Goal: Find specific page/section: Find specific page/section

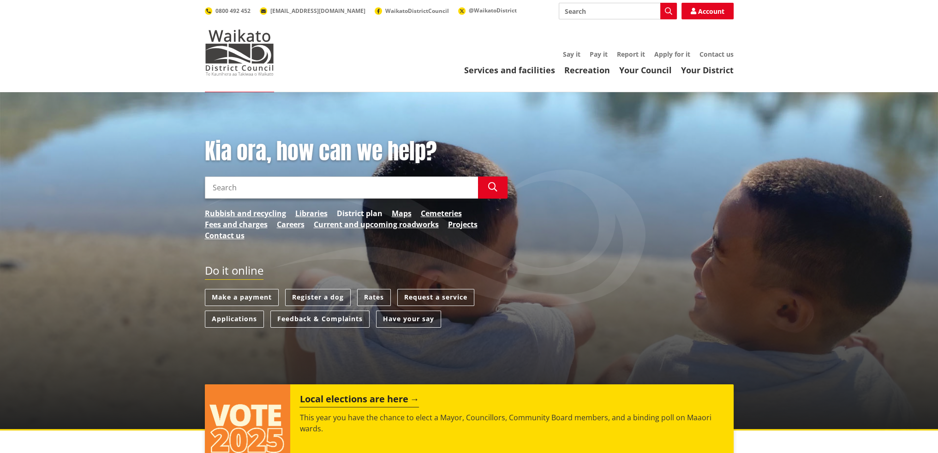
click at [363, 214] on link "District plan" at bounding box center [360, 213] width 46 height 11
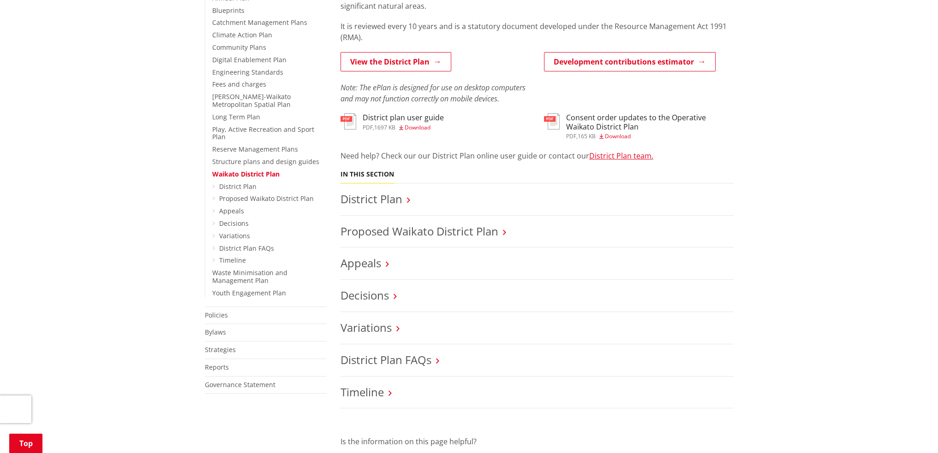
scroll to position [246, 0]
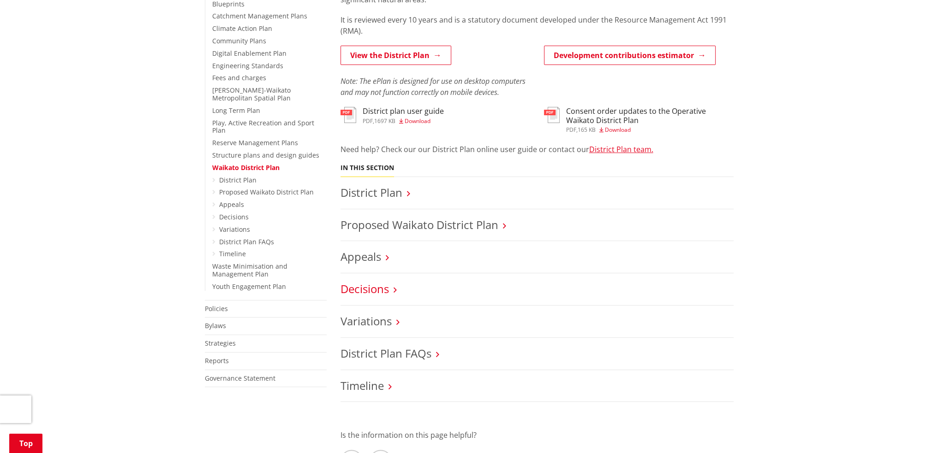
click at [369, 288] on link "Decisions" at bounding box center [364, 288] width 48 height 15
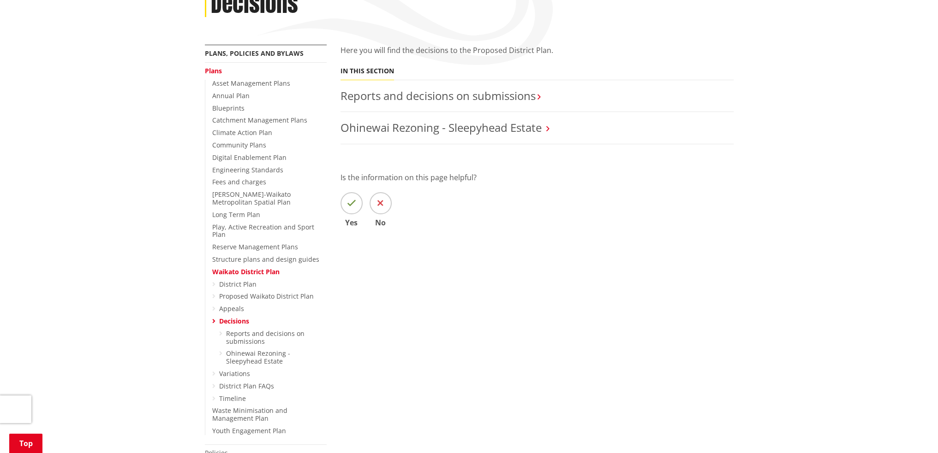
scroll to position [123, 0]
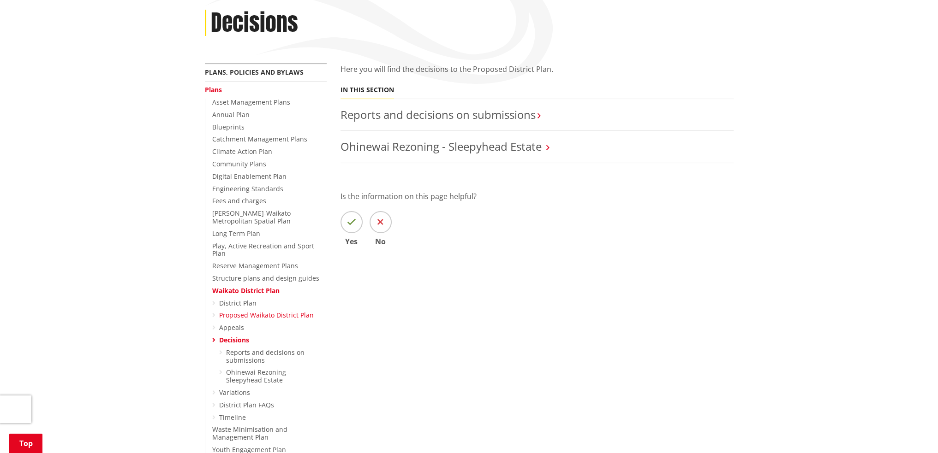
click at [226, 311] on link "Proposed Waikato District Plan" at bounding box center [266, 315] width 95 height 9
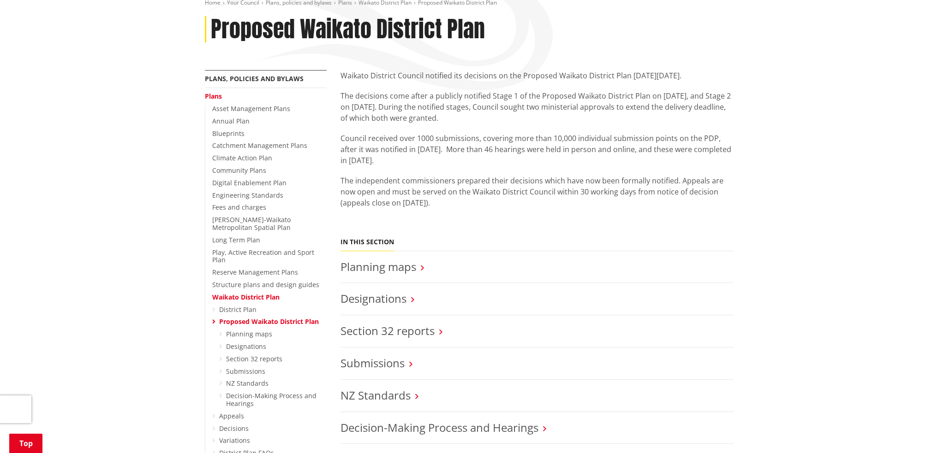
scroll to position [123, 0]
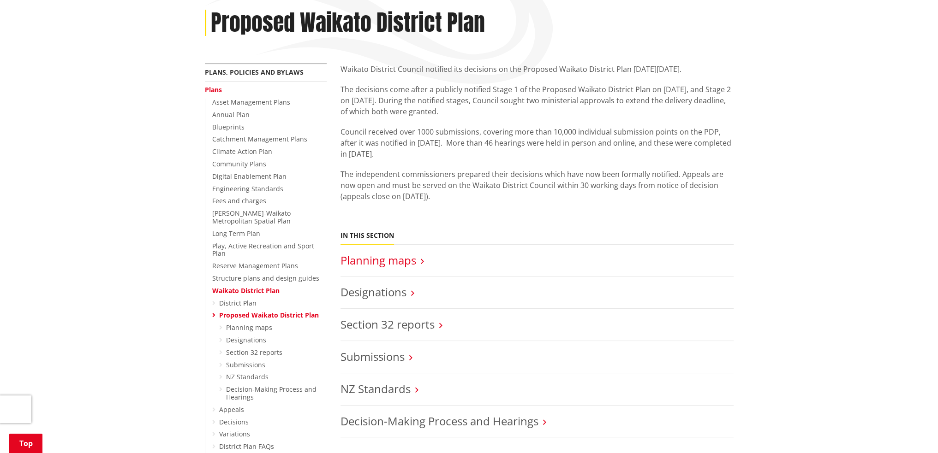
click at [410, 263] on link "Planning maps" at bounding box center [378, 260] width 76 height 15
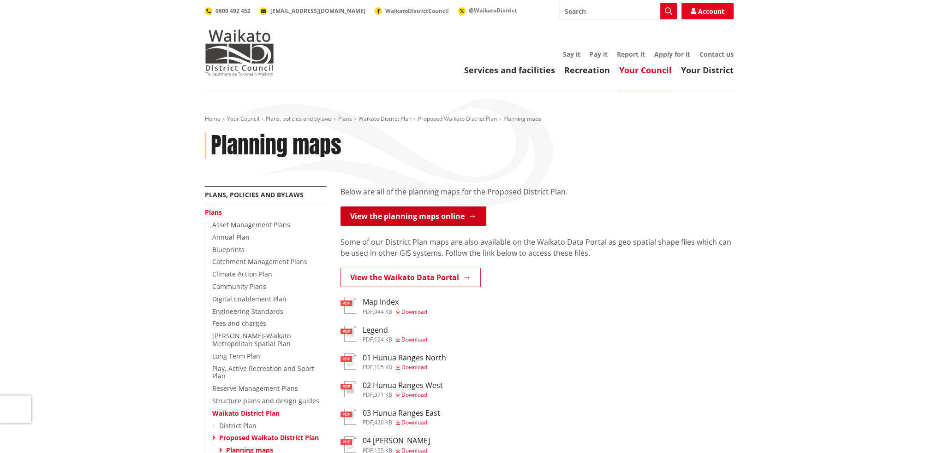
click at [445, 215] on link "View the planning maps online" at bounding box center [413, 216] width 146 height 19
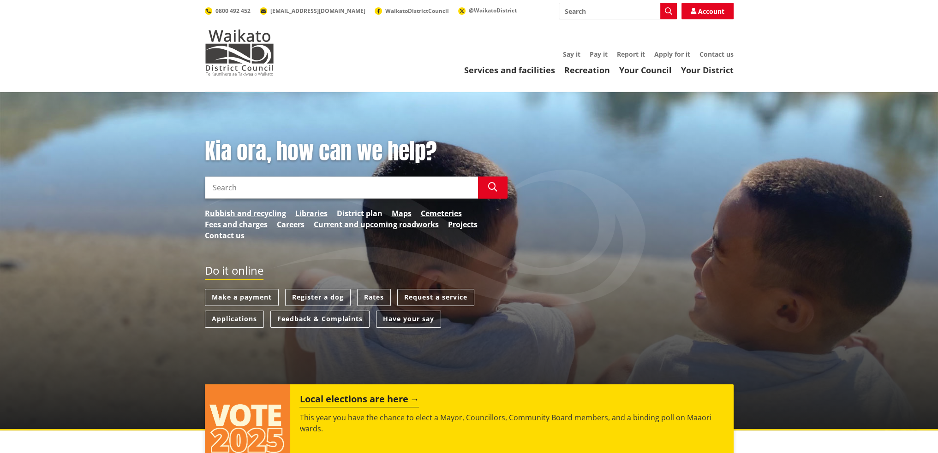
click at [372, 216] on link "District plan" at bounding box center [360, 213] width 46 height 11
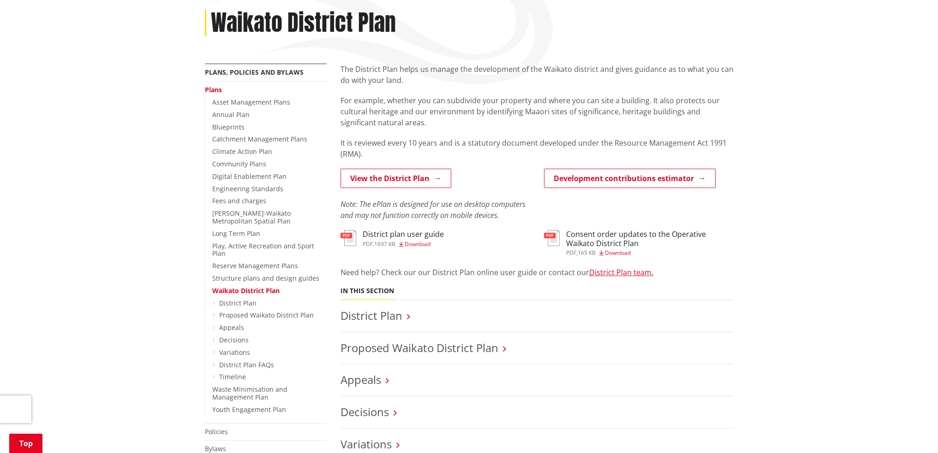
scroll to position [246, 0]
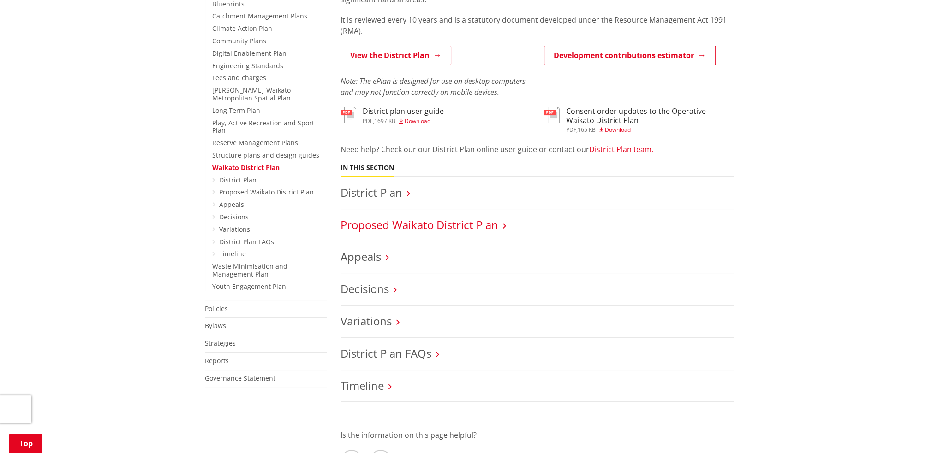
click at [482, 226] on link "Proposed Waikato District Plan" at bounding box center [419, 224] width 158 height 15
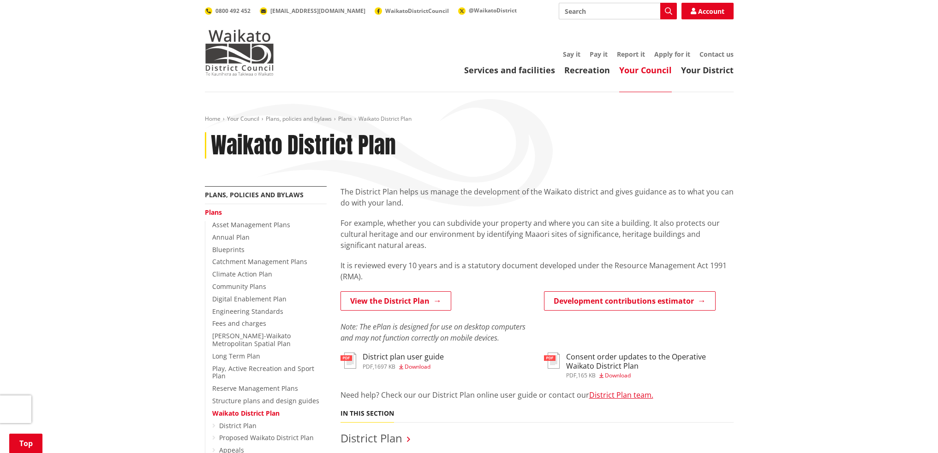
scroll to position [246, 0]
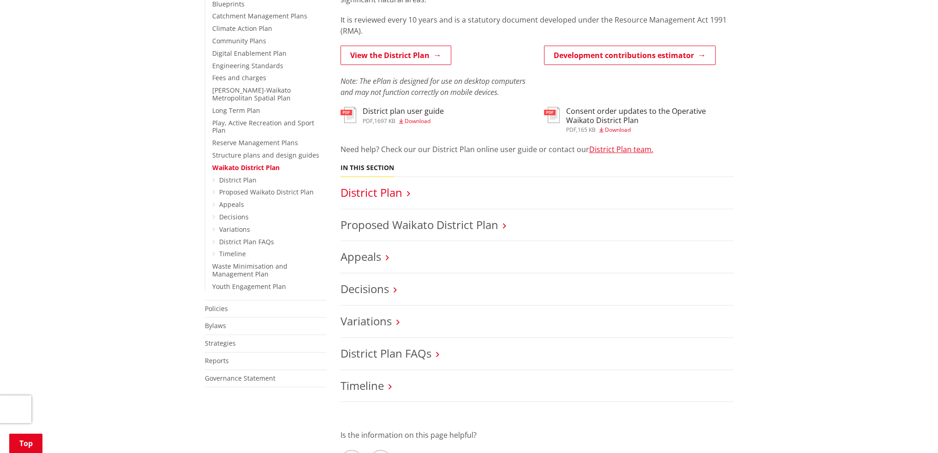
click at [391, 196] on link "District Plan" at bounding box center [371, 192] width 62 height 15
click at [238, 176] on link "District Plan" at bounding box center [237, 180] width 37 height 9
